Goal: Task Accomplishment & Management: Manage account settings

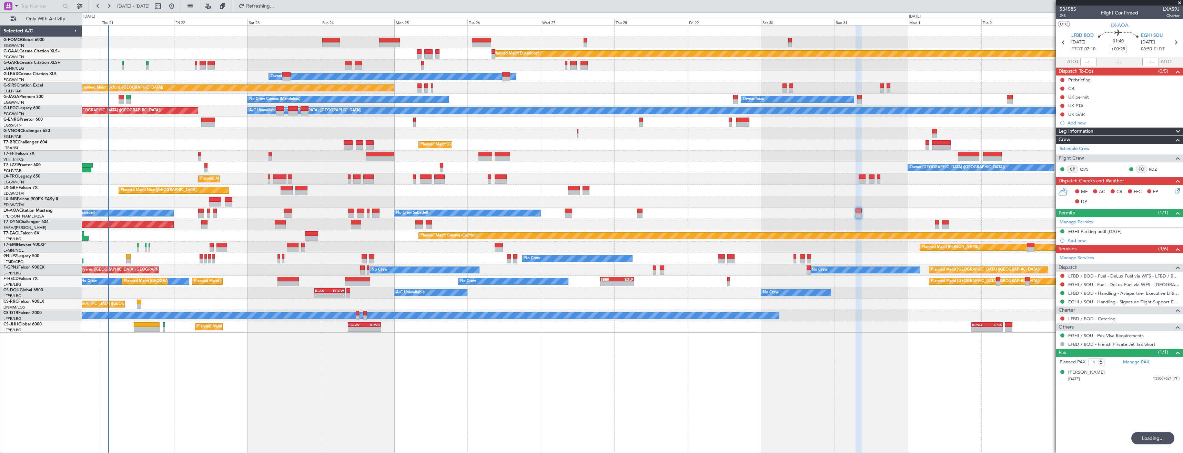
click at [275, 5] on span "Refreshing..." at bounding box center [260, 6] width 29 height 5
click at [1180, 3] on span at bounding box center [1180, 3] width 7 height 6
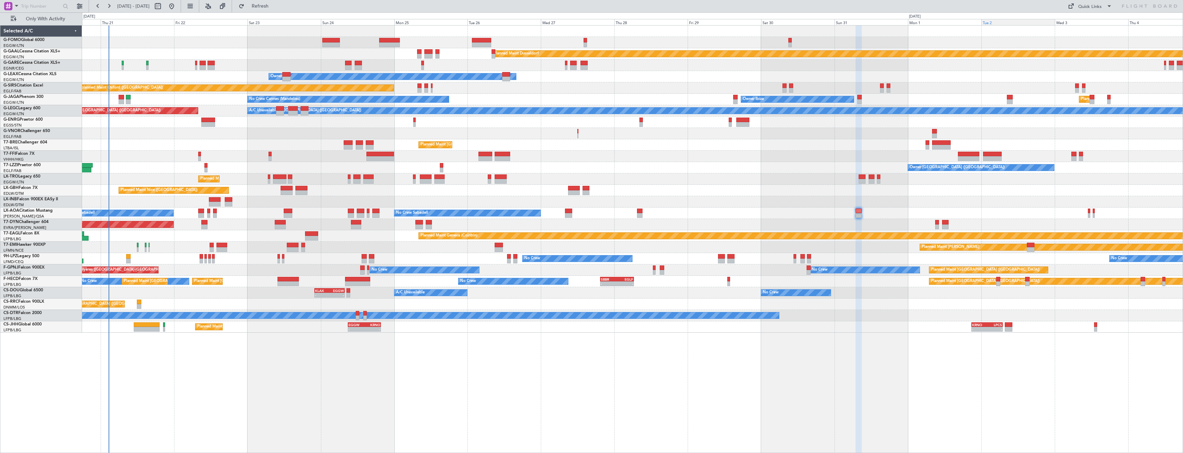
type input "0"
click at [269, 9] on button "Refresh" at bounding box center [256, 6] width 41 height 11
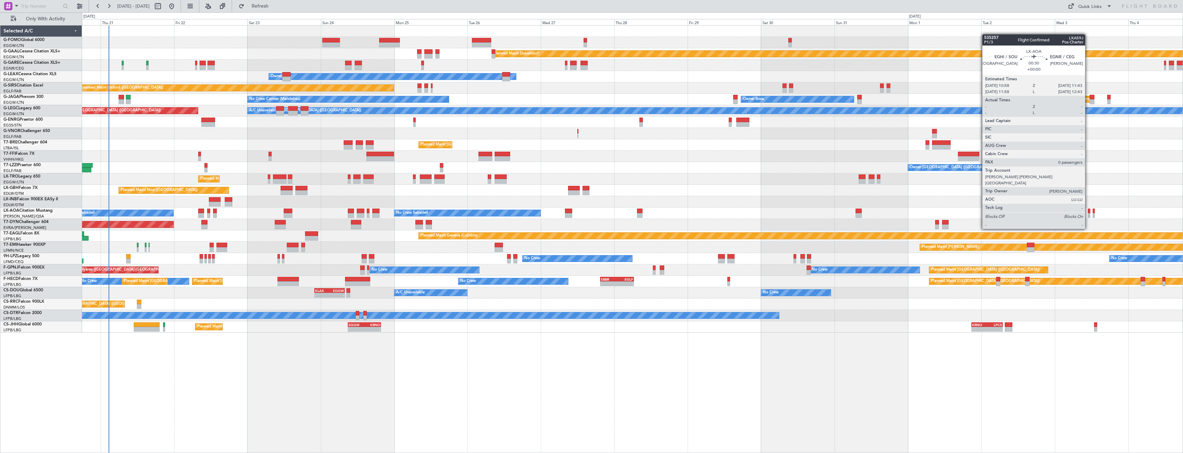
click at [1089, 216] on div at bounding box center [1089, 215] width 2 height 5
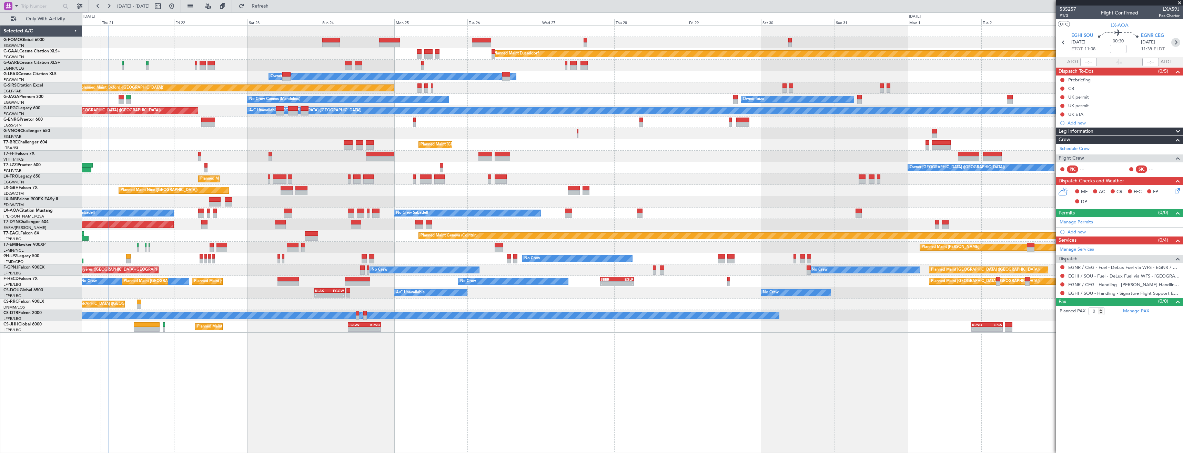
click at [1177, 42] on icon at bounding box center [1176, 42] width 9 height 9
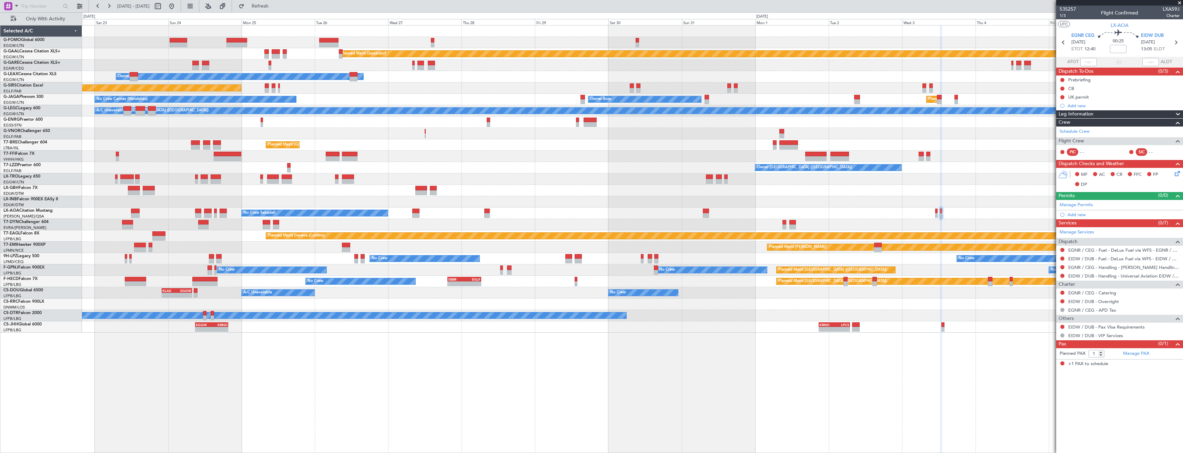
click at [876, 198] on div "Planned Maint Dusseldorf Unplanned Maint [PERSON_NAME] Owner Unplanned Maint [G…" at bounding box center [632, 179] width 1101 height 307
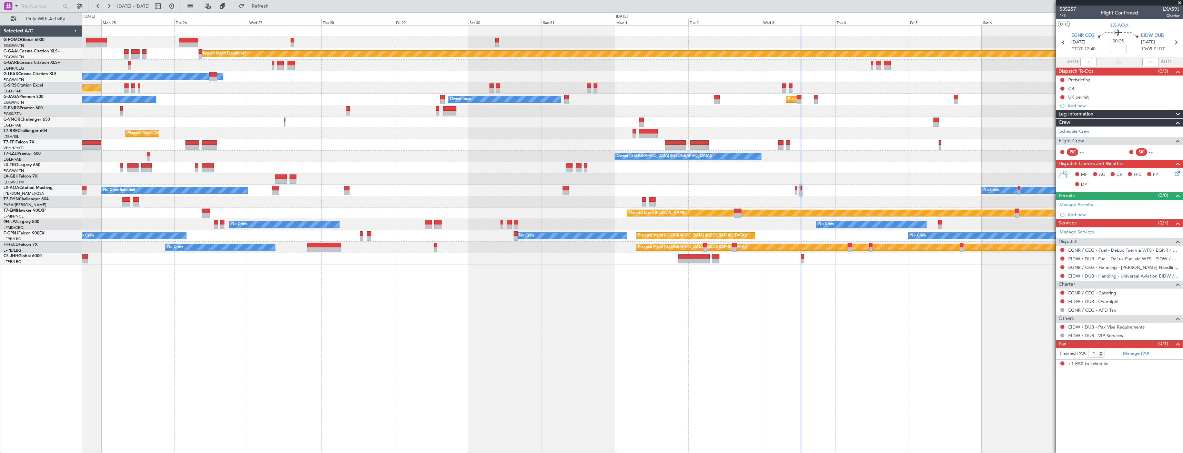
click at [1178, 3] on span at bounding box center [1180, 3] width 7 height 6
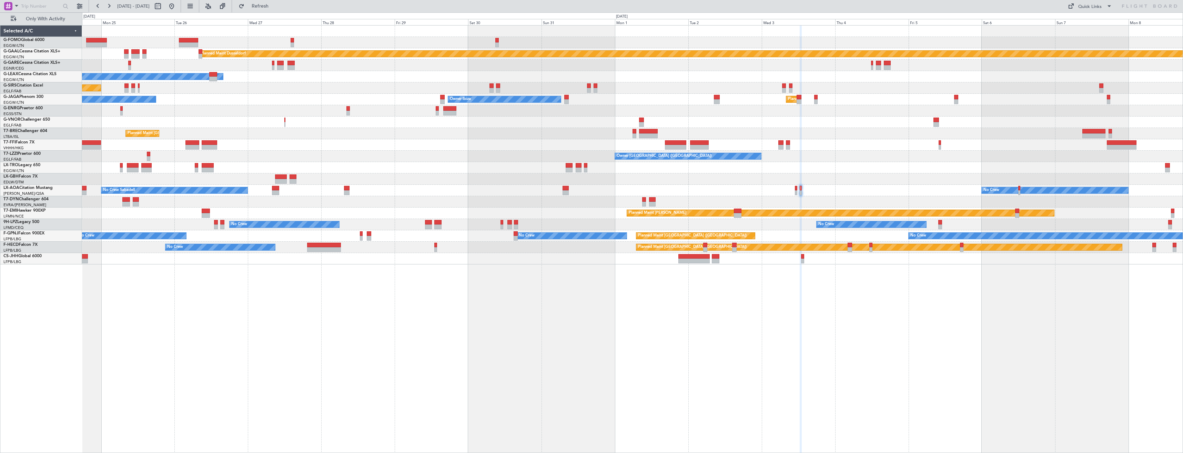
type input "0"
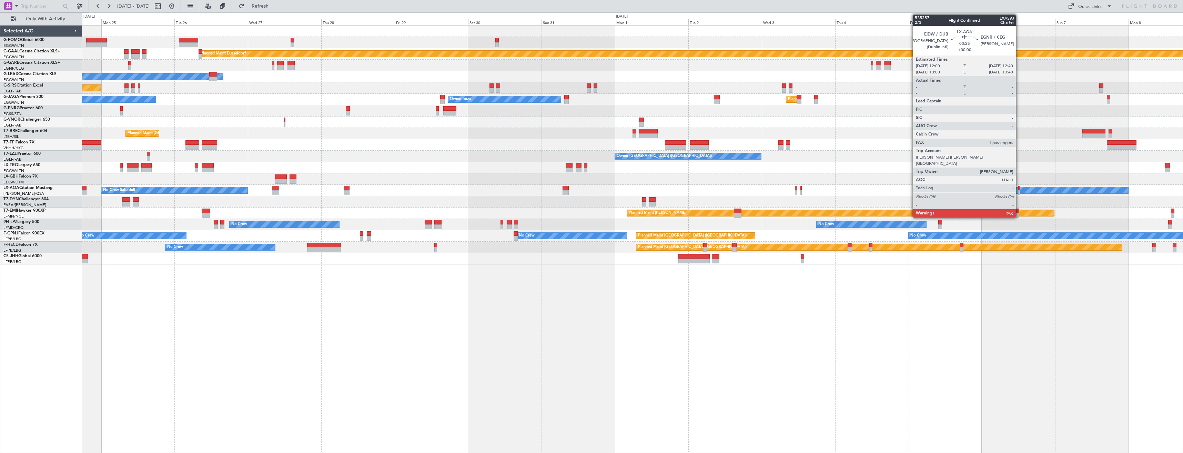
click at [1019, 190] on div at bounding box center [1020, 188] width 2 height 5
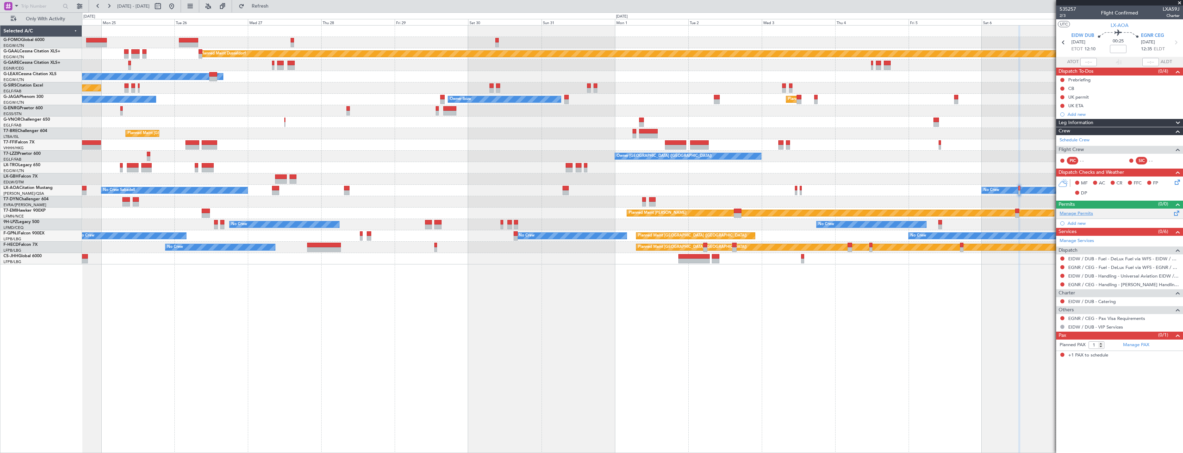
click at [1090, 216] on link "Manage Permits" at bounding box center [1076, 213] width 33 height 7
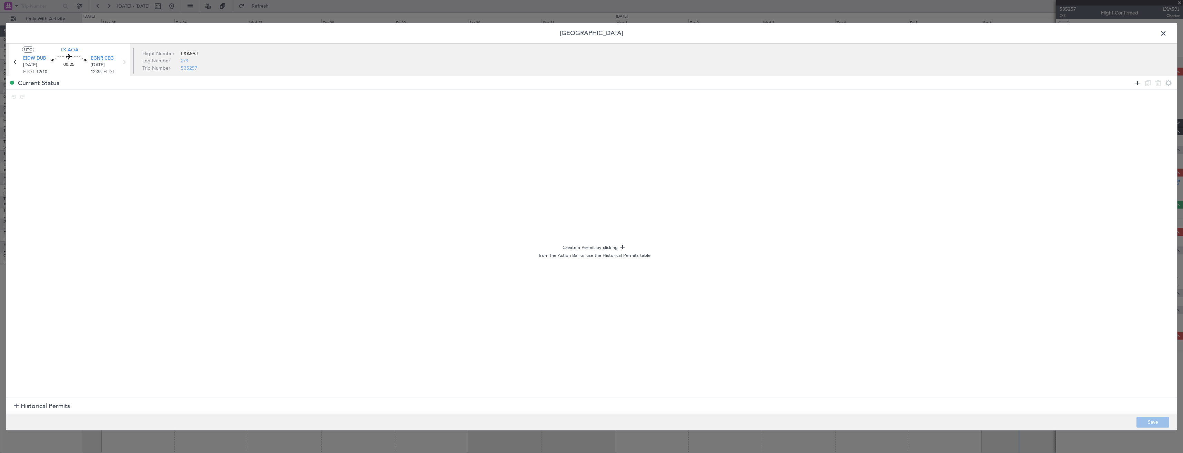
click at [1139, 82] on icon at bounding box center [1138, 83] width 8 height 8
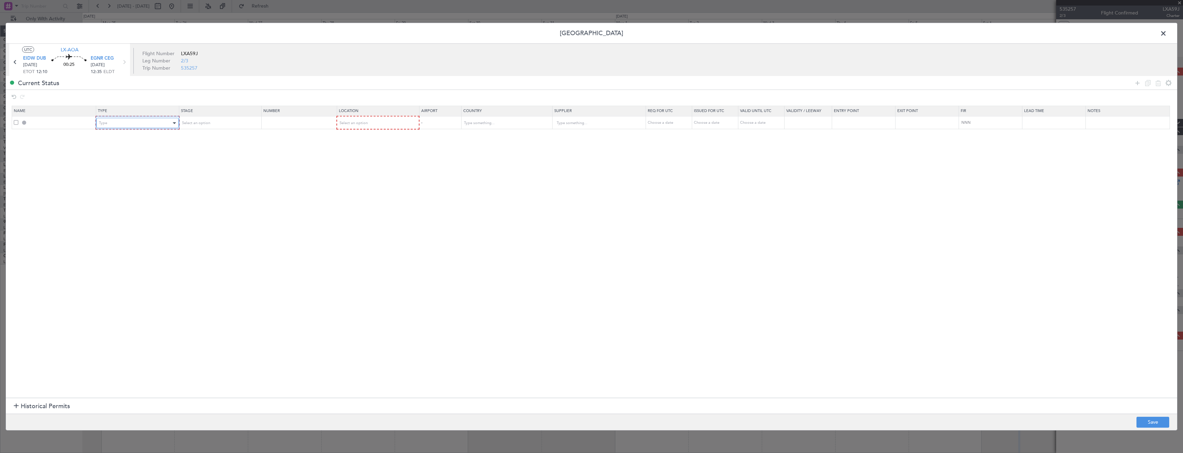
click at [136, 118] on div "Type" at bounding box center [135, 123] width 72 height 10
click at [113, 187] on span "Slot" at bounding box center [138, 189] width 77 height 10
click at [234, 128] on div "Select an option" at bounding box center [217, 123] width 72 height 10
drag, startPoint x: 202, startPoint y: 168, endPoint x: 217, endPoint y: 162, distance: 15.2
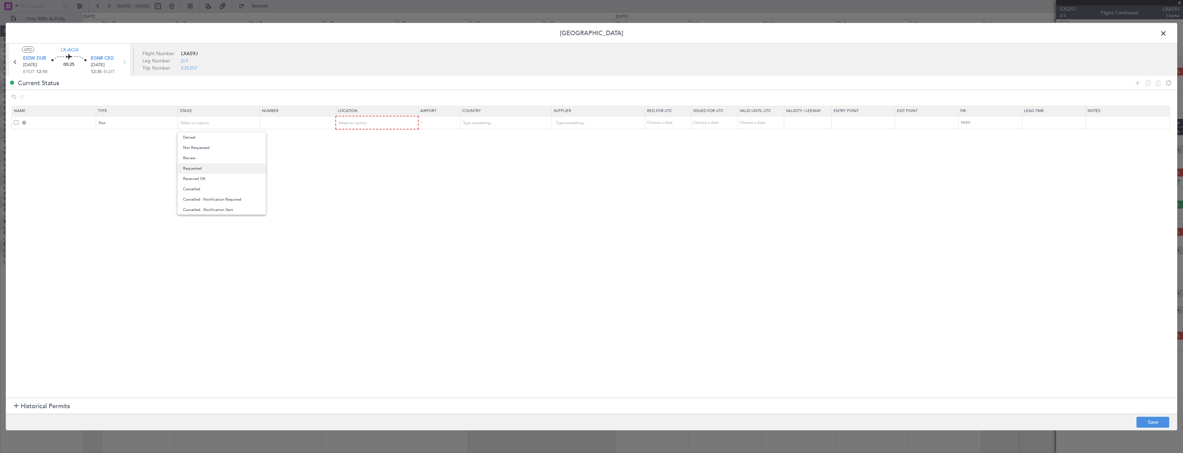
click at [202, 167] on span "Requested" at bounding box center [221, 168] width 77 height 10
click at [355, 125] on span "Select an option" at bounding box center [353, 122] width 28 height 5
click at [347, 134] on span "Departure" at bounding box center [381, 137] width 77 height 10
click at [1151, 425] on button "Save" at bounding box center [1153, 422] width 33 height 11
type input "EIDW DEP SLOT"
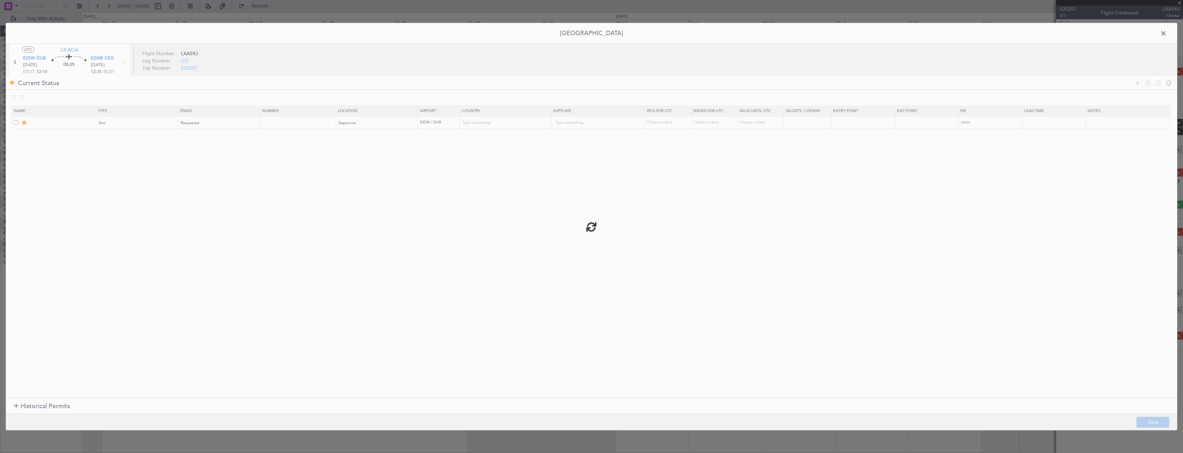
type input "[GEOGRAPHIC_DATA]"
type input "NNN"
drag, startPoint x: 73, startPoint y: 123, endPoint x: 196, endPoint y: 207, distance: 148.1
click at [224, 240] on section "Name Type Stage Number Location Airport Country Supplier Req For Utc Issued For…" at bounding box center [592, 251] width 1172 height 294
click at [76, 124] on input "EIDW DEP SLOT" at bounding box center [62, 123] width 67 height 6
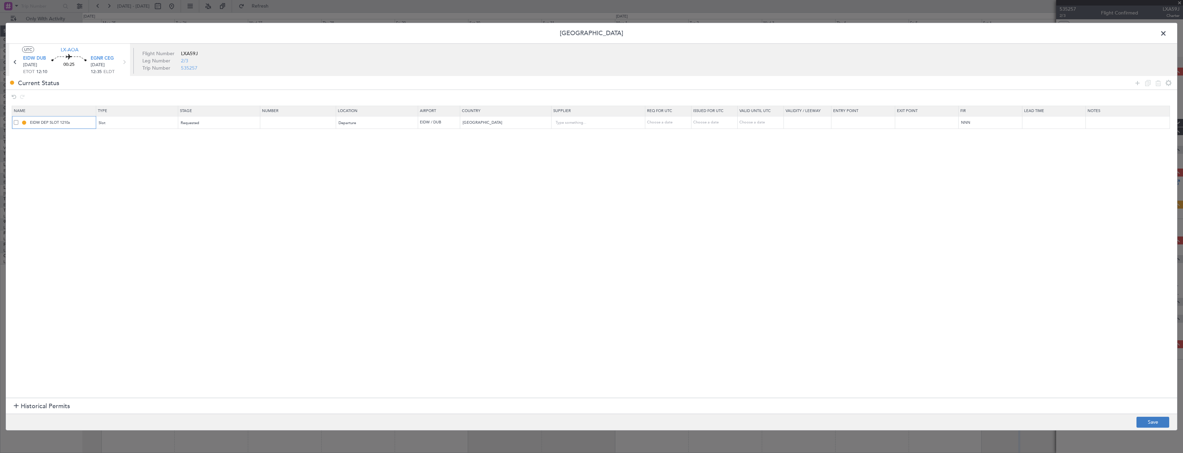
type input "EIDW DEP SLOT 1210z"
click at [1147, 421] on button "Save" at bounding box center [1153, 422] width 33 height 11
click at [1167, 37] on span at bounding box center [1167, 35] width 0 height 14
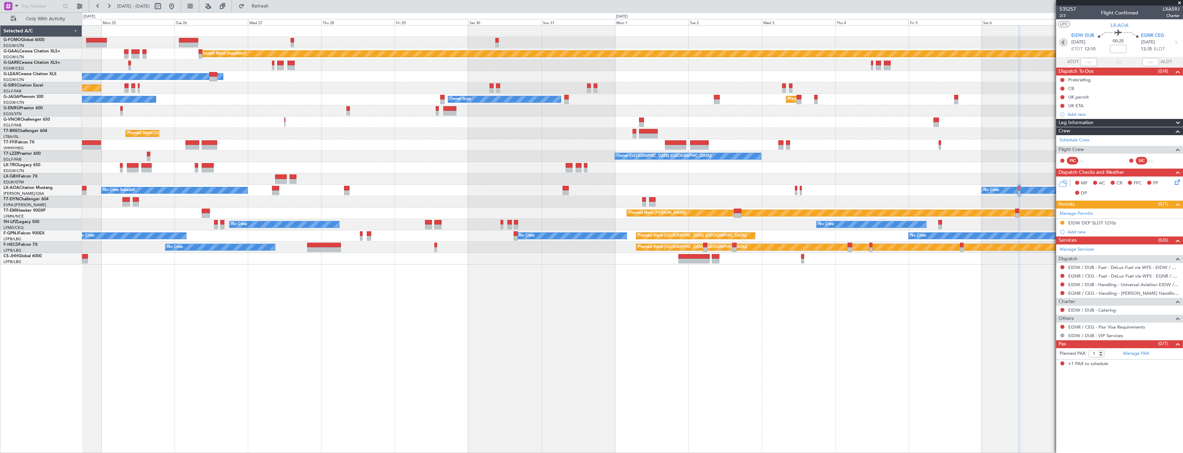
click at [1062, 44] on icon at bounding box center [1063, 42] width 9 height 9
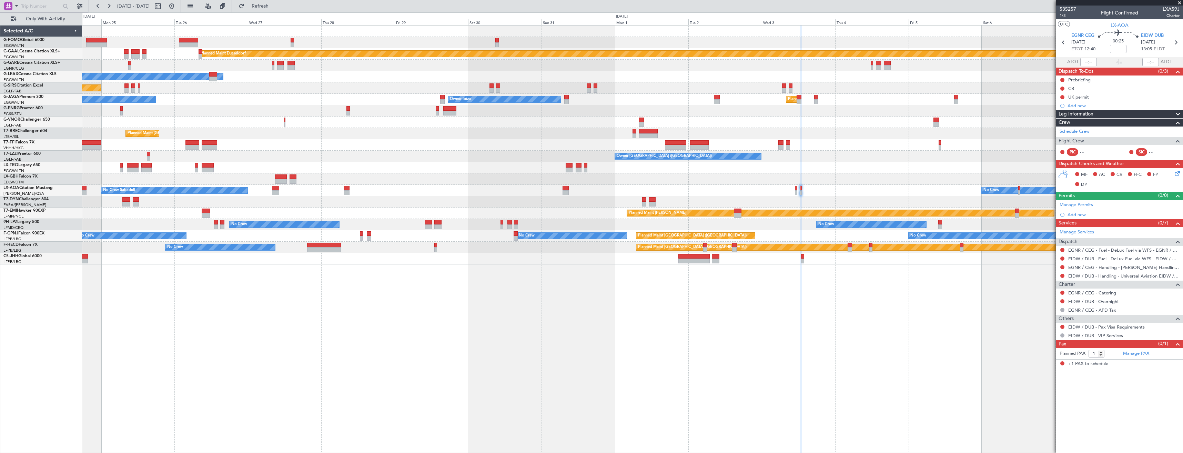
drag, startPoint x: 1062, startPoint y: 44, endPoint x: 1087, endPoint y: 26, distance: 30.8
click at [1087, 26] on section "UTC LX-AOA" at bounding box center [1120, 24] width 127 height 10
click at [1088, 207] on link "Manage Permits" at bounding box center [1076, 205] width 33 height 7
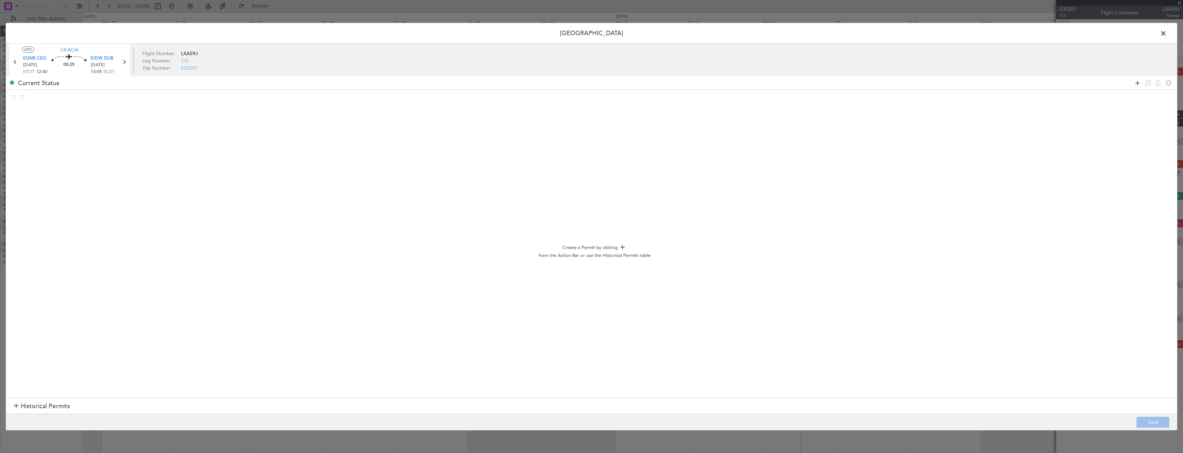
click at [1136, 82] on icon at bounding box center [1138, 83] width 8 height 8
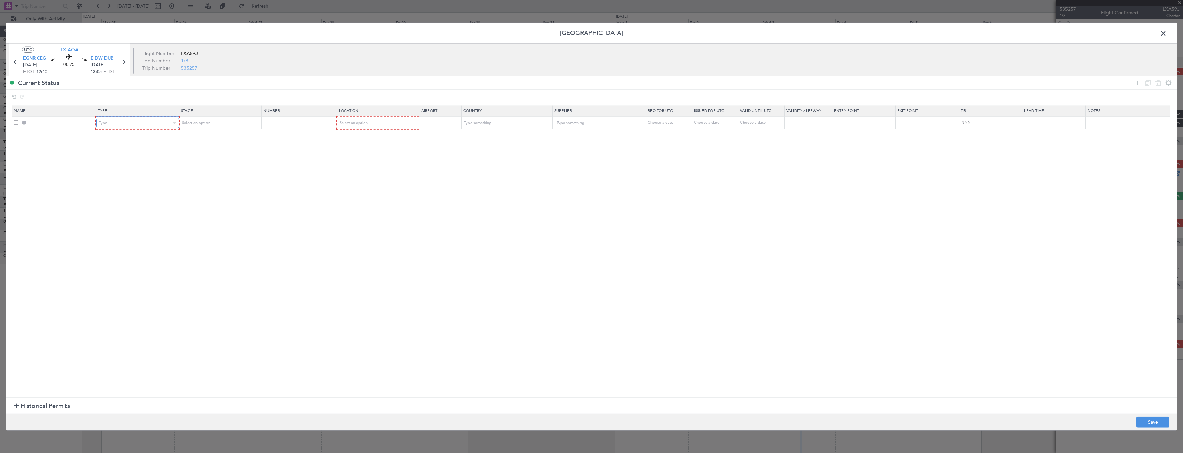
click at [133, 128] on div "Type" at bounding box center [135, 123] width 72 height 10
click at [113, 190] on span "Slot" at bounding box center [138, 189] width 77 height 10
click at [213, 121] on div "Select an option" at bounding box center [217, 123] width 72 height 10
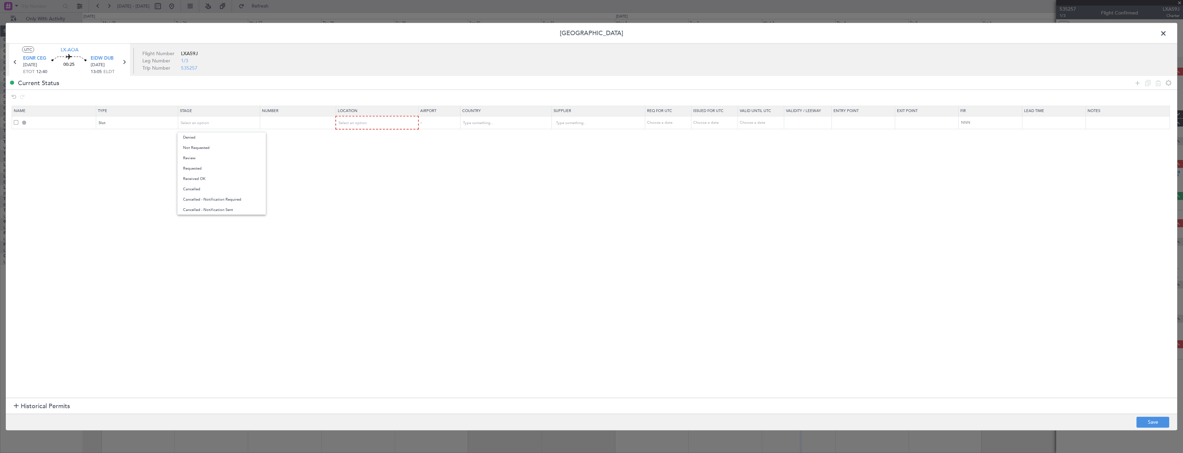
click at [198, 167] on span "Requested" at bounding box center [221, 168] width 77 height 10
click at [377, 127] on div "Select an option" at bounding box center [375, 123] width 72 height 10
click at [354, 159] on span "Arrival" at bounding box center [381, 158] width 77 height 10
click at [1146, 423] on button "Save" at bounding box center [1153, 422] width 33 height 11
type input "EIDW ARR SLOT"
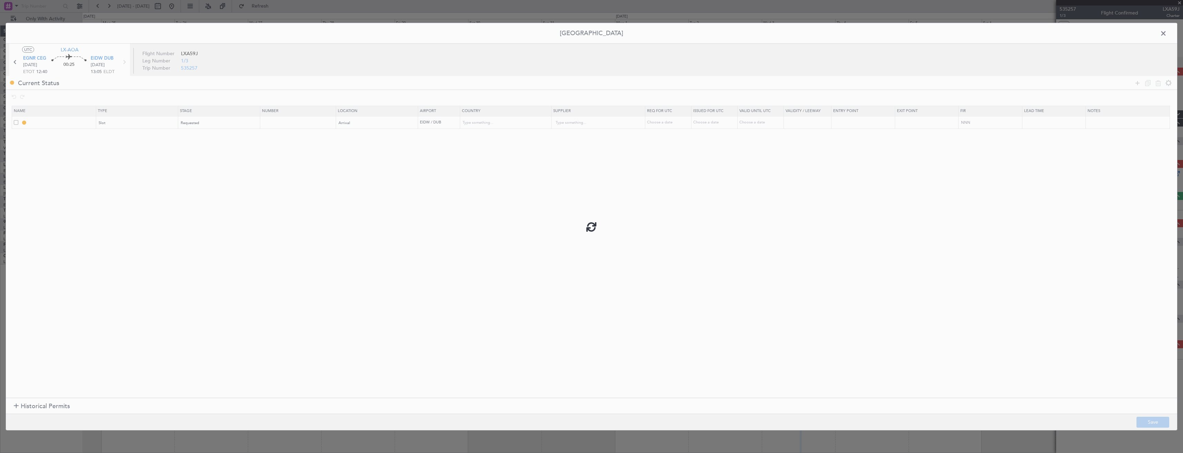
type input "[GEOGRAPHIC_DATA]"
type input "NNN"
click at [79, 123] on input "EIDW ARR SLOT" at bounding box center [62, 123] width 67 height 6
type input "EIDW ARR SLOT 1305z"
click at [1145, 417] on button "Save" at bounding box center [1153, 422] width 33 height 11
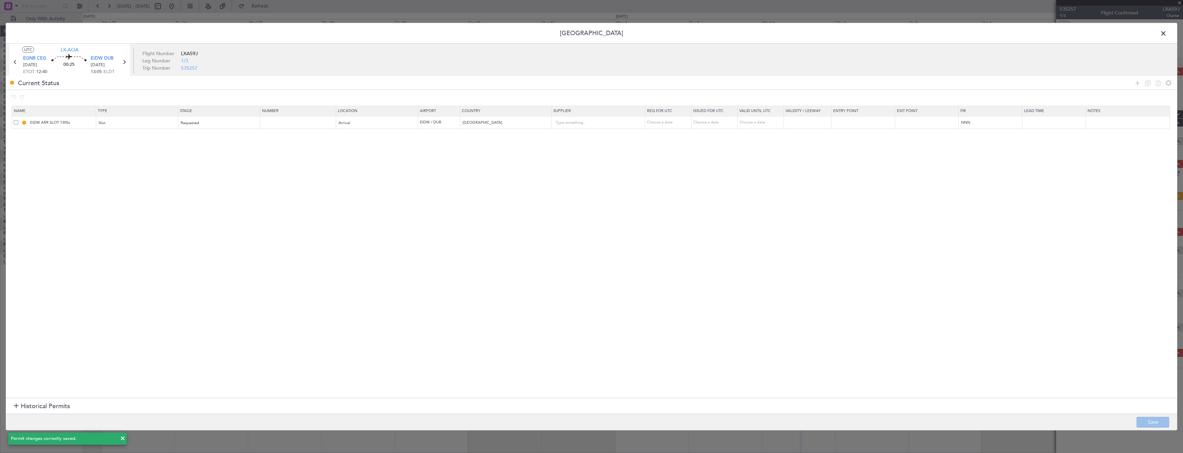
click at [1167, 33] on span at bounding box center [1167, 35] width 0 height 14
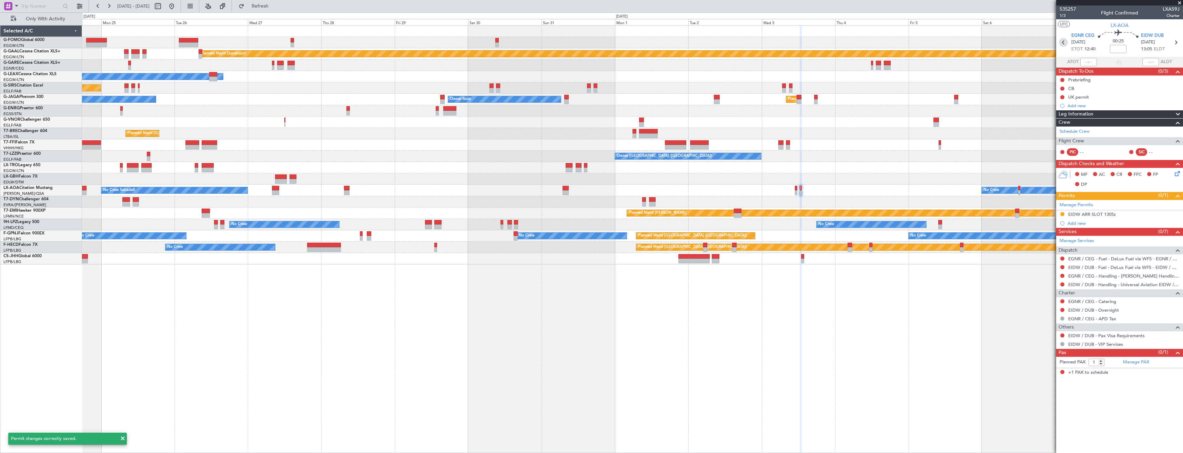
click at [1066, 42] on icon at bounding box center [1063, 42] width 9 height 9
type input "0"
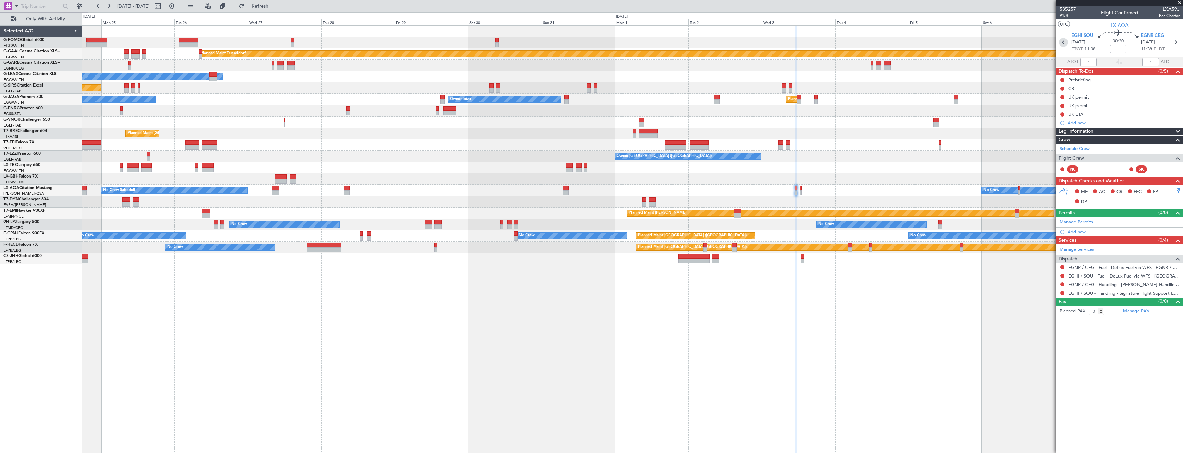
click at [1066, 42] on icon at bounding box center [1063, 42] width 9 height 9
type input "+00:25"
type input "1"
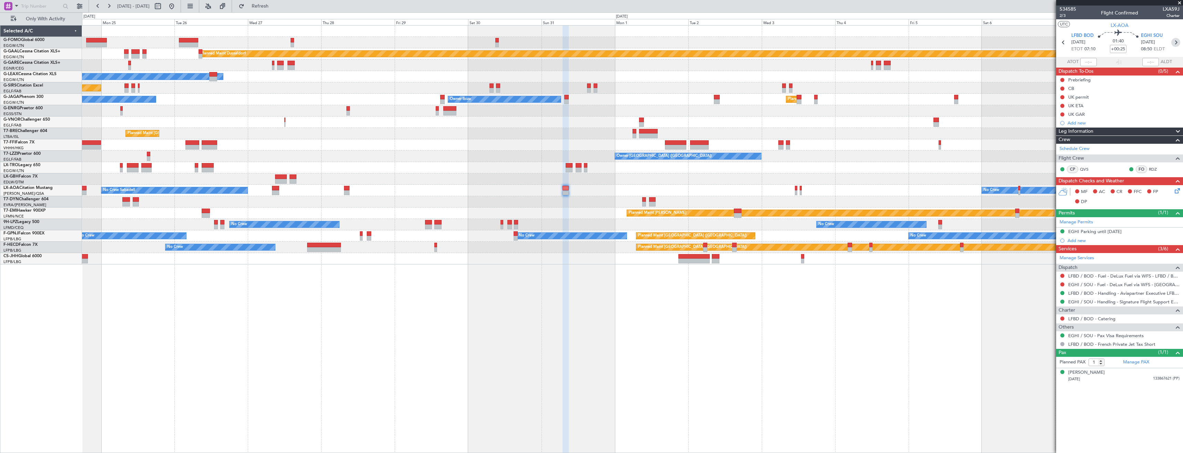
click at [1178, 44] on icon at bounding box center [1176, 42] width 9 height 9
type input "0"
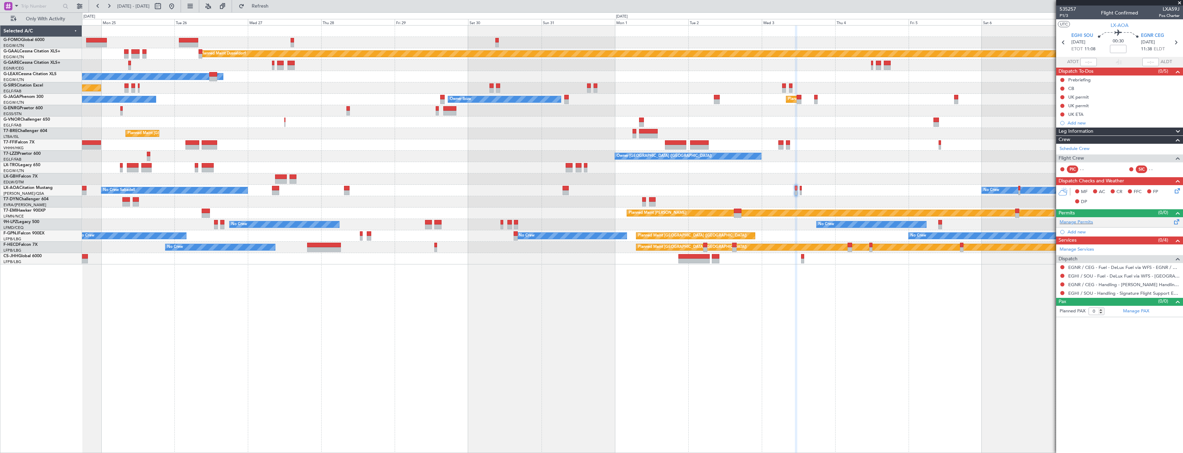
click at [1082, 226] on div "Manage Permits" at bounding box center [1120, 222] width 127 height 10
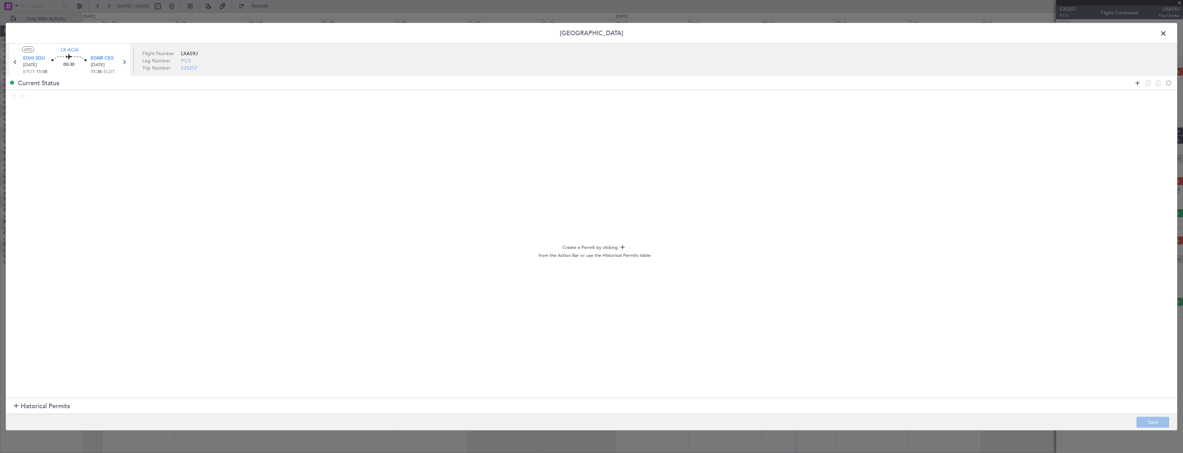
click at [1140, 83] on icon at bounding box center [1138, 83] width 8 height 8
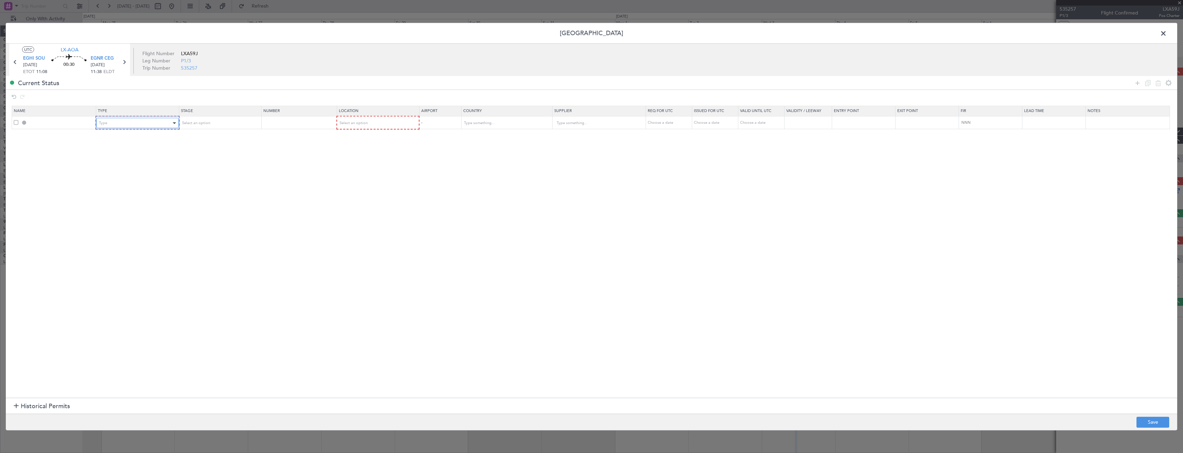
click at [124, 127] on div "Type" at bounding box center [135, 123] width 72 height 10
click at [133, 188] on span "Slot" at bounding box center [138, 188] width 77 height 10
click at [221, 126] on div "Select an option" at bounding box center [217, 123] width 72 height 10
click at [200, 166] on span "Requested" at bounding box center [221, 168] width 77 height 10
click at [382, 125] on div "Select an option" at bounding box center [375, 123] width 72 height 10
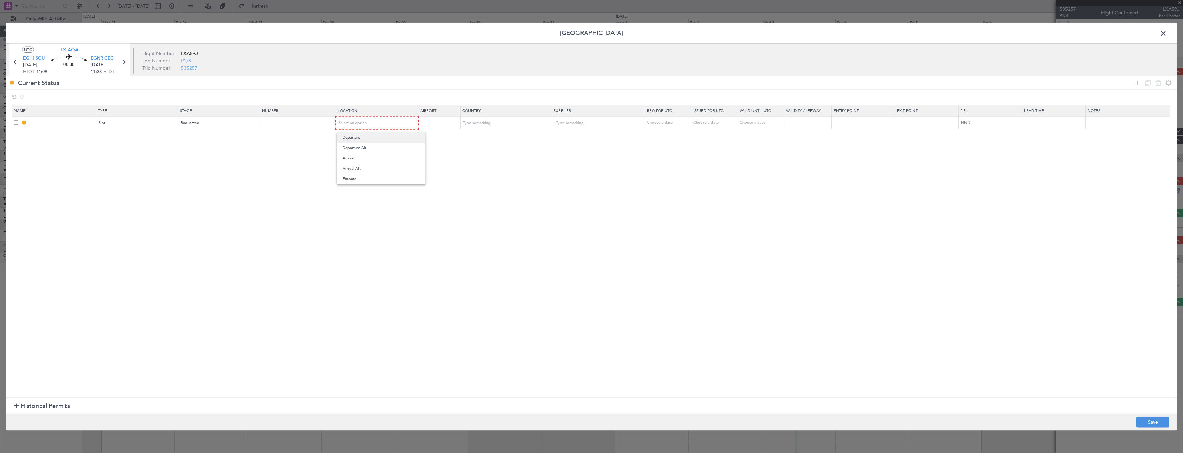
click at [363, 136] on span "Departure" at bounding box center [381, 137] width 77 height 10
click at [1164, 421] on button "Save" at bounding box center [1153, 422] width 33 height 11
type input "EGHI DEP SLOT"
type input "[GEOGRAPHIC_DATA]"
type input "NNN"
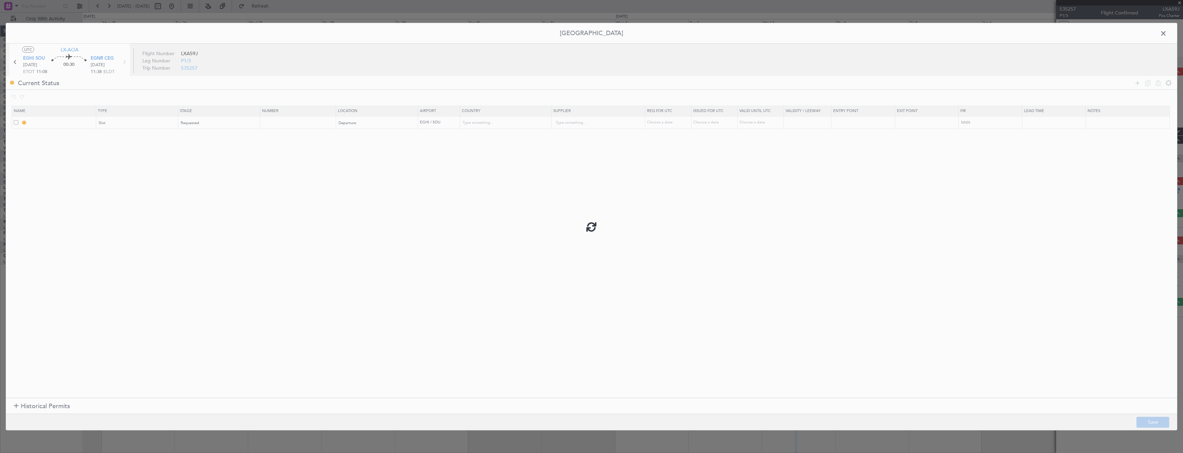
type input "2"
click at [73, 124] on input "EGHI DEP SLOT" at bounding box center [62, 123] width 67 height 6
type input "EGHI DEP SLOT 1110z"
click at [1145, 422] on button "Save" at bounding box center [1153, 422] width 33 height 11
click at [1167, 32] on span at bounding box center [1167, 35] width 0 height 14
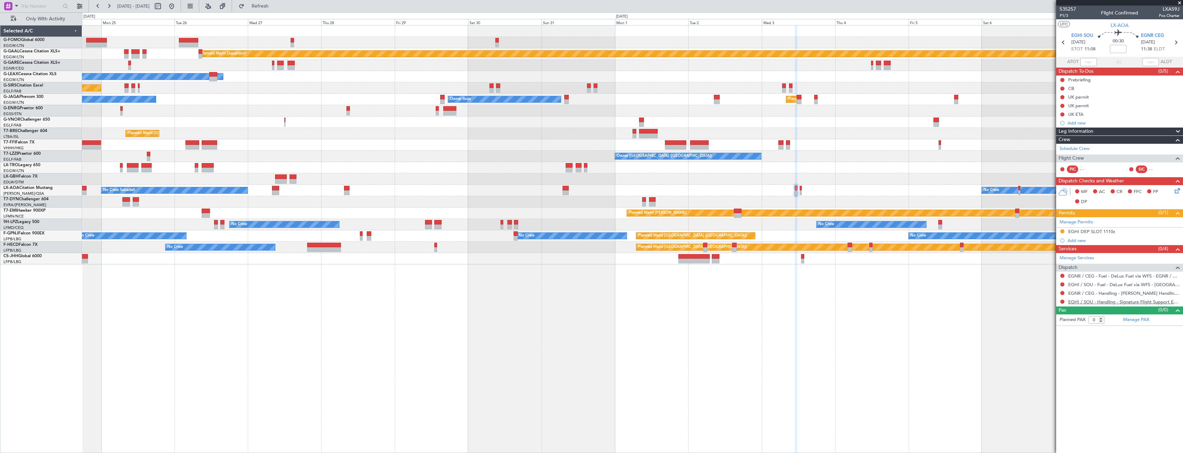
click at [1080, 301] on link "EGHI / SOU - Handling - Signature Flight Support EGHI / SOU" at bounding box center [1124, 302] width 111 height 6
click at [275, 8] on span "Refresh" at bounding box center [260, 6] width 29 height 5
click at [1119, 295] on link "EGNR / CEG - Handling - [PERSON_NAME] Handling Services EGNR / CEG" at bounding box center [1124, 293] width 111 height 6
click at [261, 6] on button "Refresh" at bounding box center [256, 6] width 41 height 11
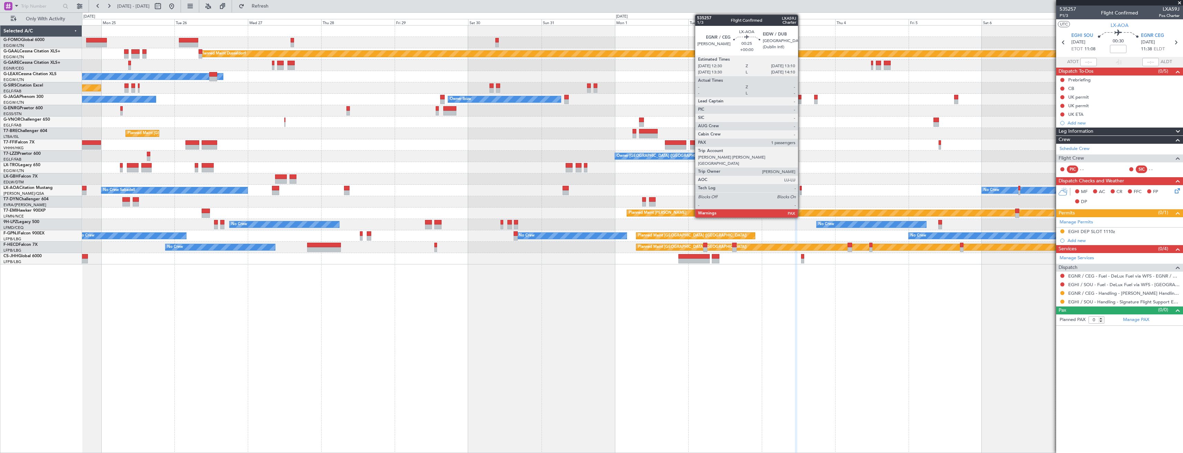
click at [801, 192] on div at bounding box center [801, 192] width 2 height 5
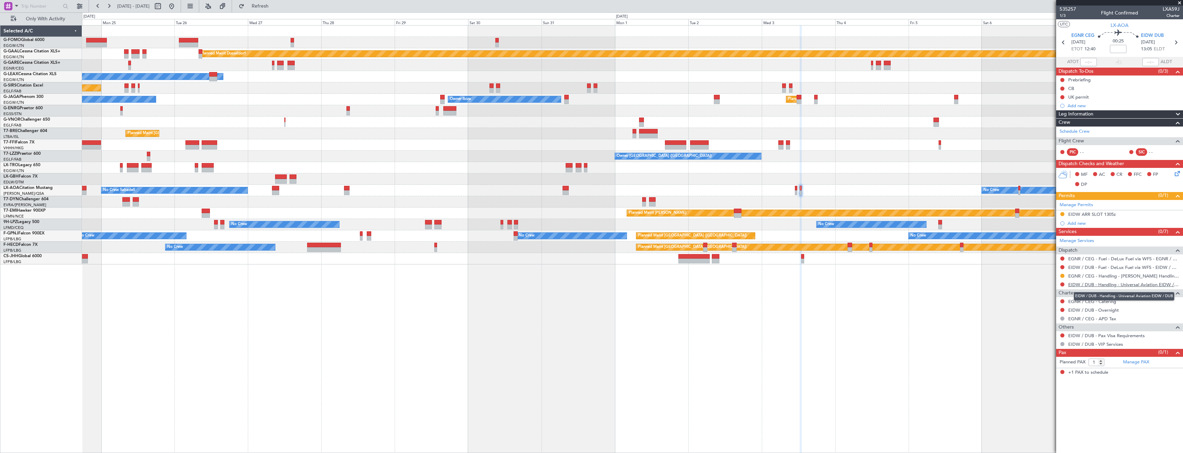
click at [1105, 283] on link "EIDW / DUB - Handling - Universal Aviation EIDW / DUB" at bounding box center [1124, 285] width 111 height 6
click at [275, 6] on span "Refresh" at bounding box center [260, 6] width 29 height 5
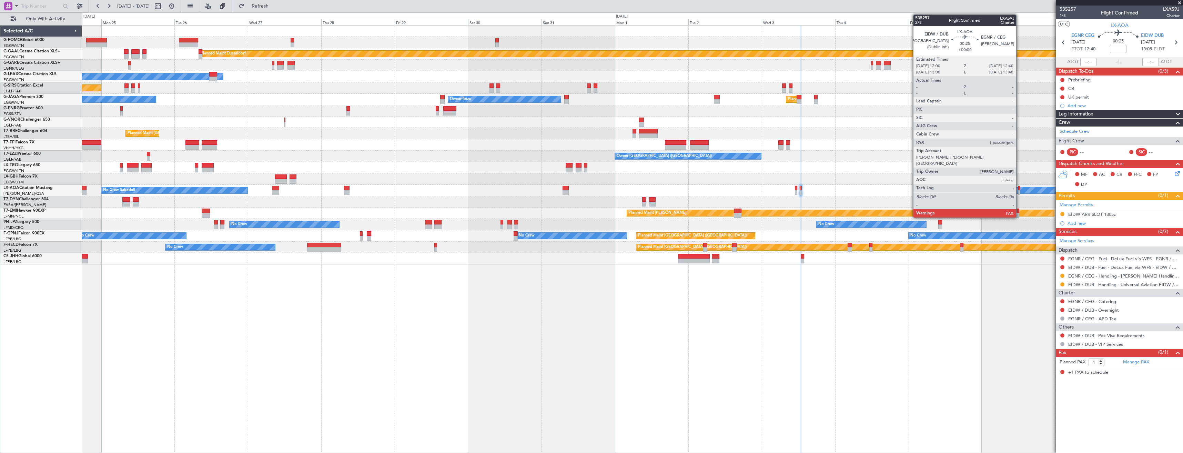
click at [1020, 195] on div at bounding box center [1020, 192] width 2 height 5
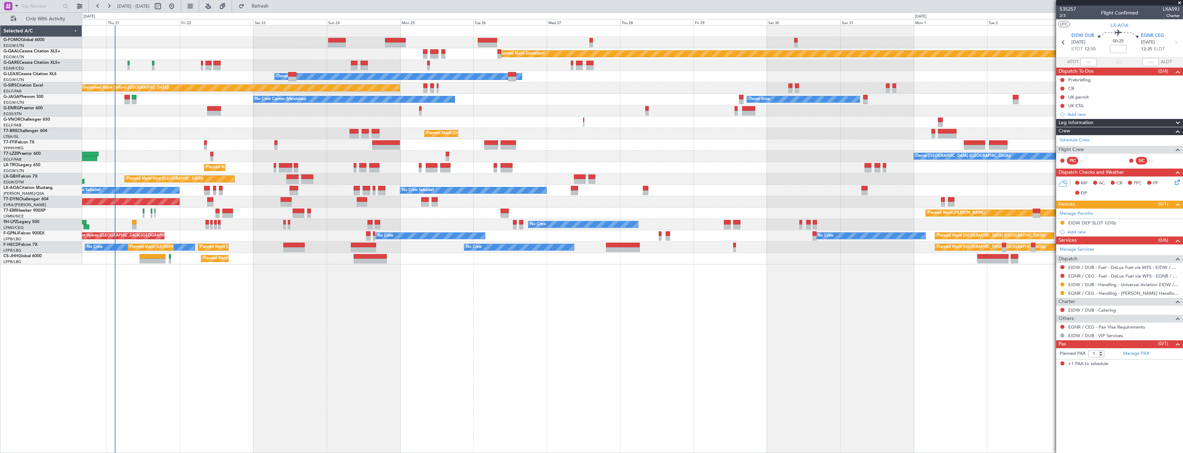
click at [918, 327] on div "Planned Maint Dusseldorf Unplanned Maint [PERSON_NAME] Owner Owner Unplanned Ma…" at bounding box center [632, 239] width 1101 height 428
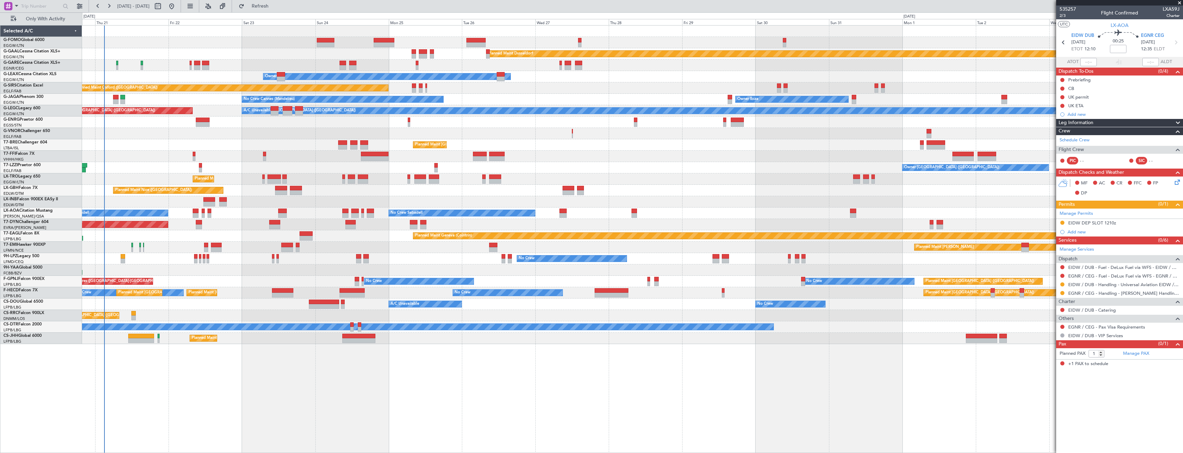
click at [237, 129] on div "Planned Maint London ([GEOGRAPHIC_DATA])" at bounding box center [632, 133] width 1101 height 11
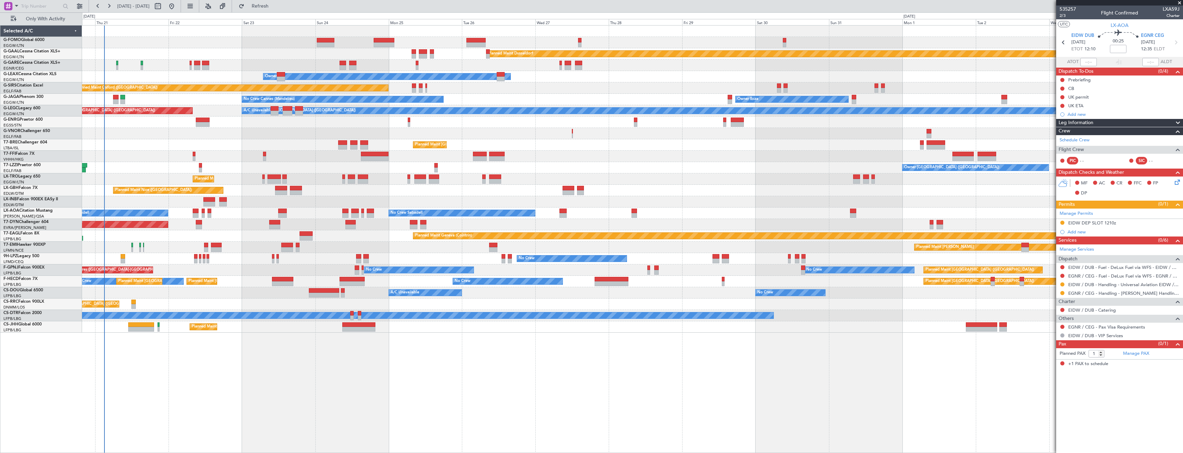
click at [1179, 3] on span at bounding box center [1180, 3] width 7 height 6
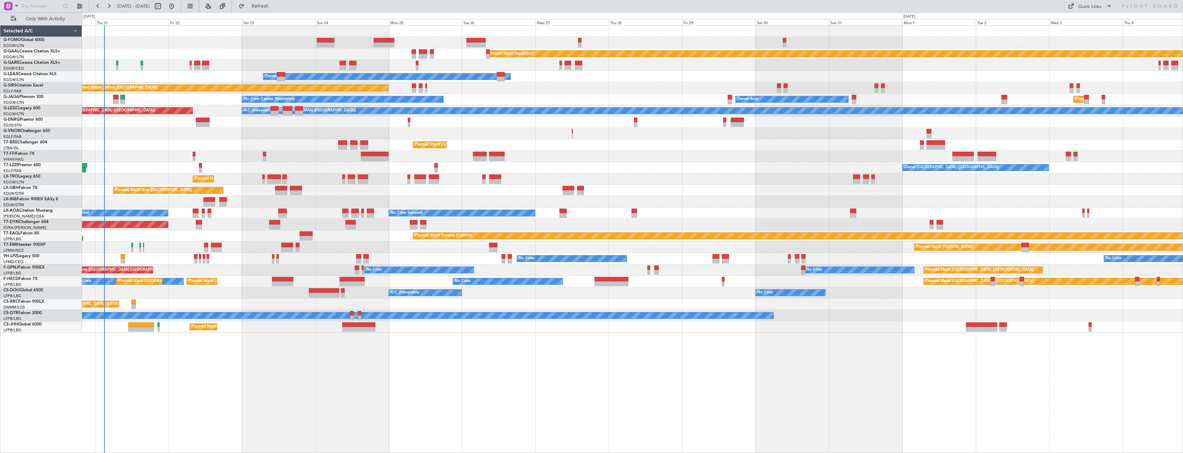
type input "0"
